Goal: Find specific page/section: Find specific page/section

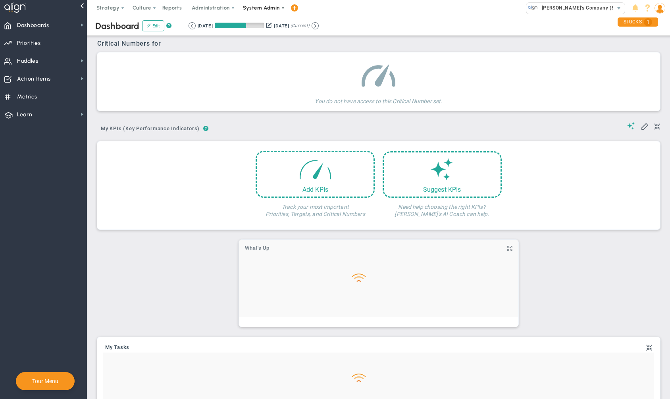
click at [264, 3] on span "System Admin" at bounding box center [262, 8] width 50 height 16
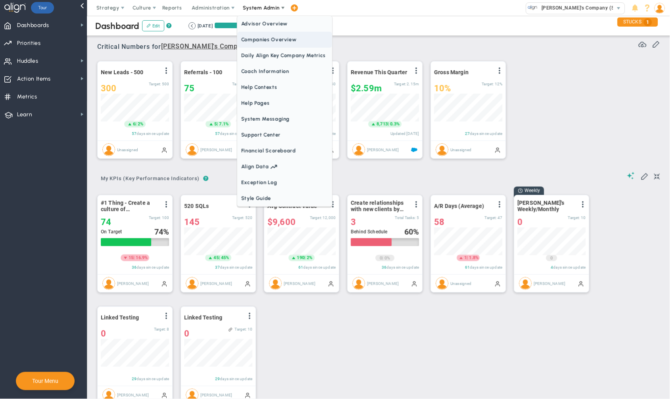
click at [263, 44] on span "Companies Overview" at bounding box center [284, 40] width 95 height 16
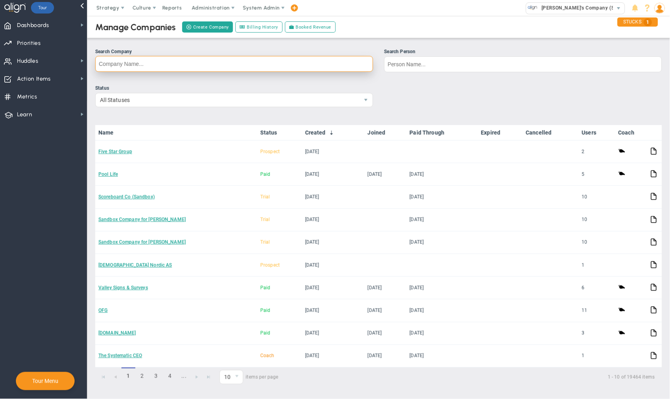
click at [304, 65] on input "Search Company" at bounding box center [234, 64] width 278 height 16
click at [169, 66] on input "Search Company" at bounding box center [234, 64] width 278 height 16
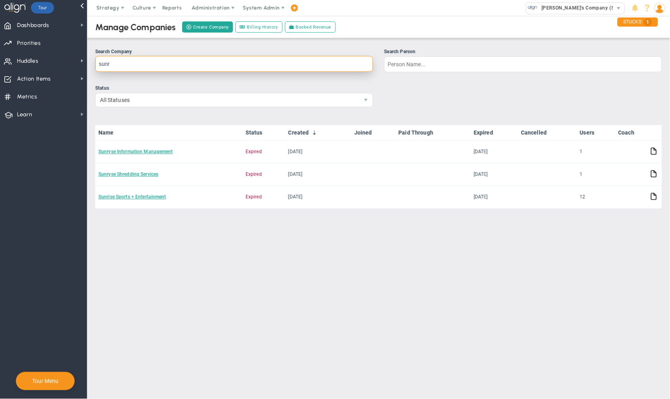
click at [116, 62] on input "sunr" at bounding box center [234, 64] width 278 height 16
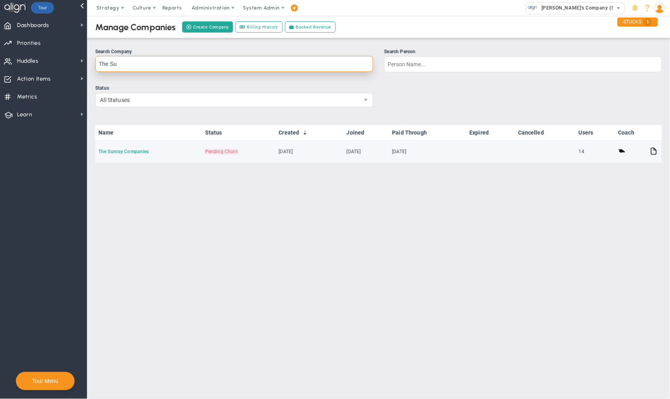
type input "The Su"
click at [126, 152] on link "The Sunray Companies" at bounding box center [123, 152] width 50 height 6
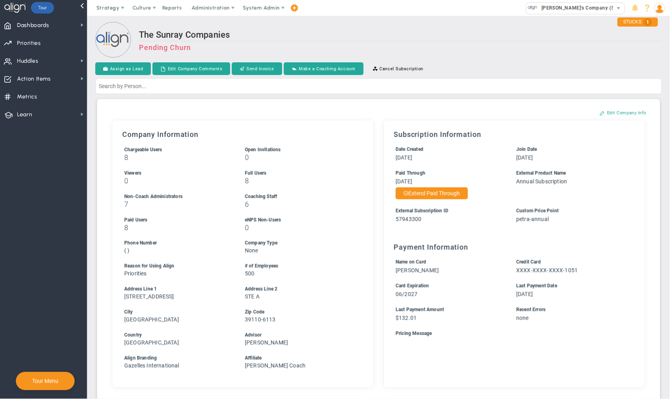
click at [511, 44] on h3 "Pending Churn" at bounding box center [400, 47] width 523 height 8
